Goal: Information Seeking & Learning: Learn about a topic

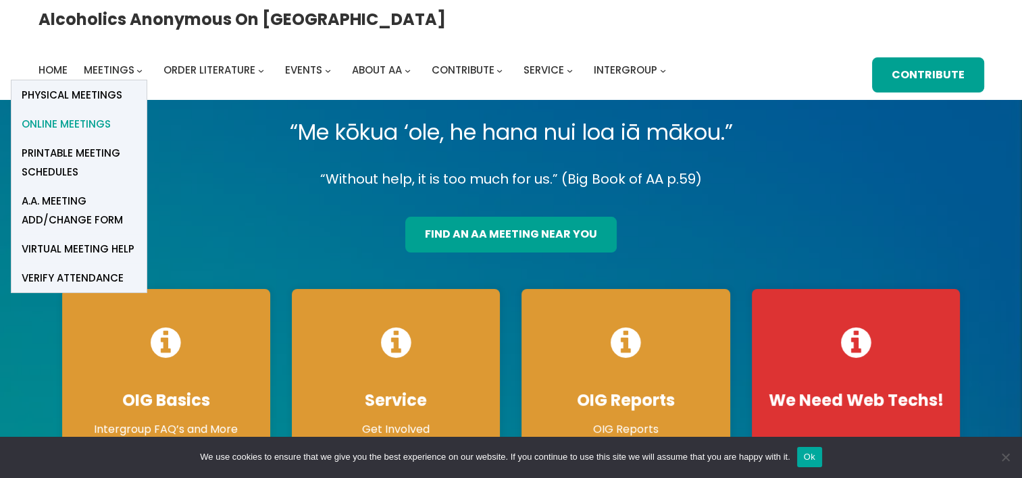
click at [111, 115] on span "Online Meetings" at bounding box center [66, 124] width 89 height 19
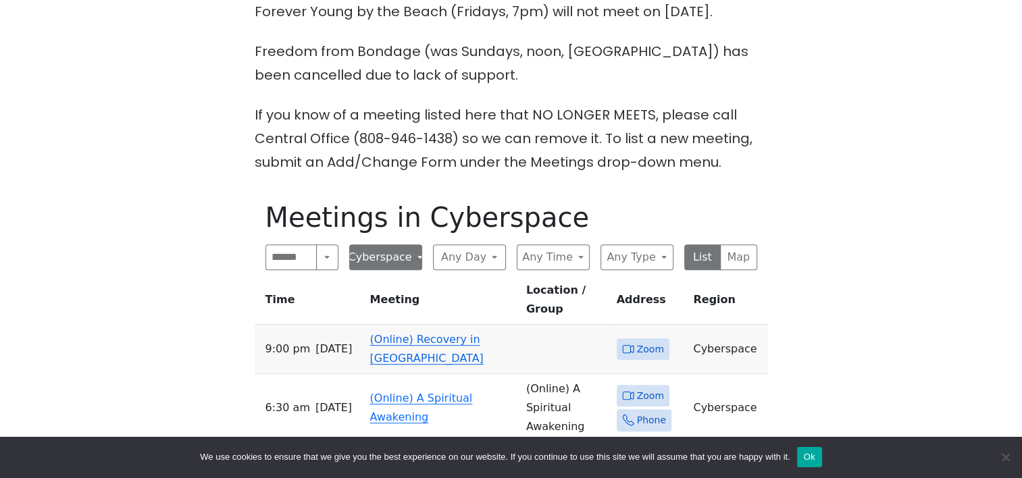
scroll to position [608, 0]
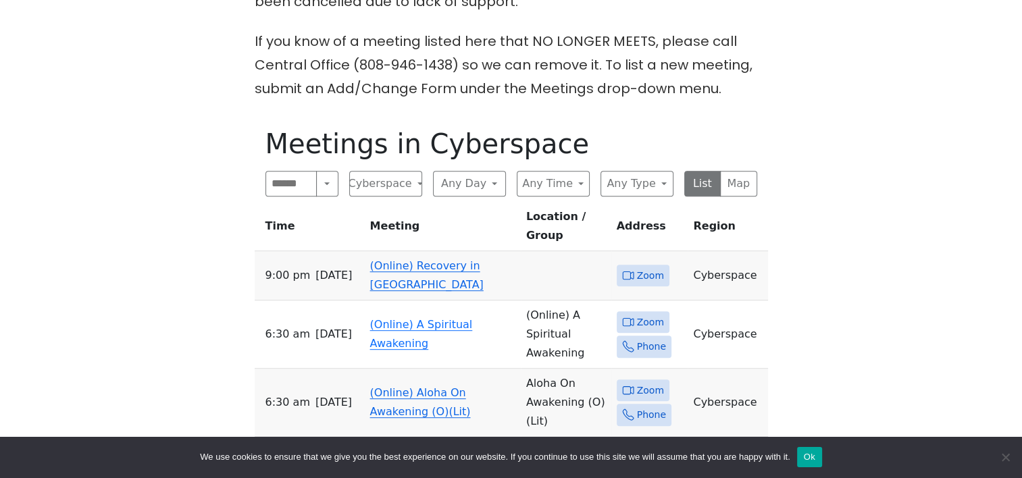
click at [434, 259] on link "(Online) Recovery in [GEOGRAPHIC_DATA]" at bounding box center [427, 275] width 114 height 32
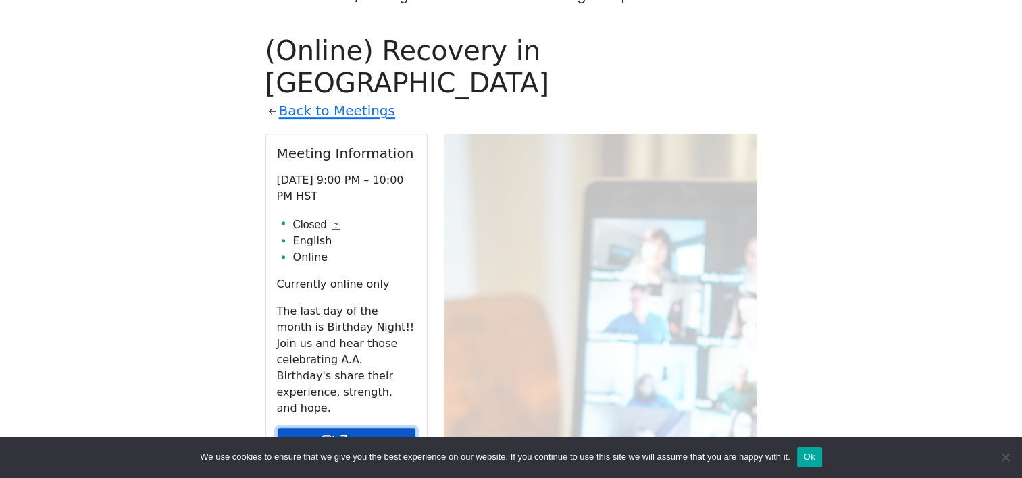
click at [341, 428] on link "Zoom" at bounding box center [346, 441] width 139 height 26
